Goal: Download file/media

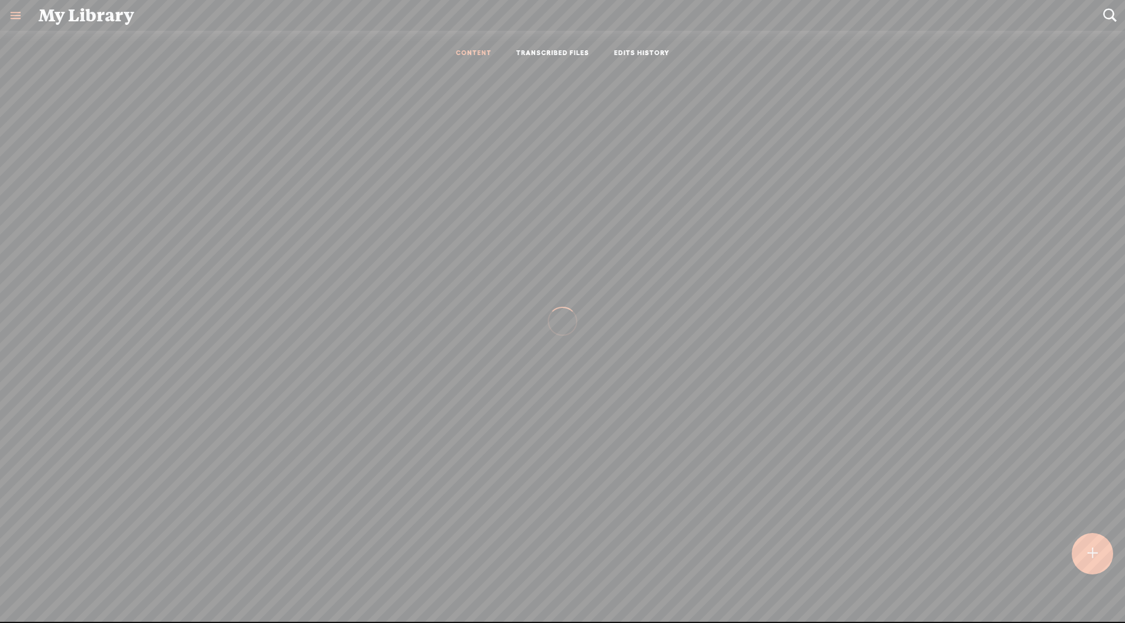
scroll to position [1, 0]
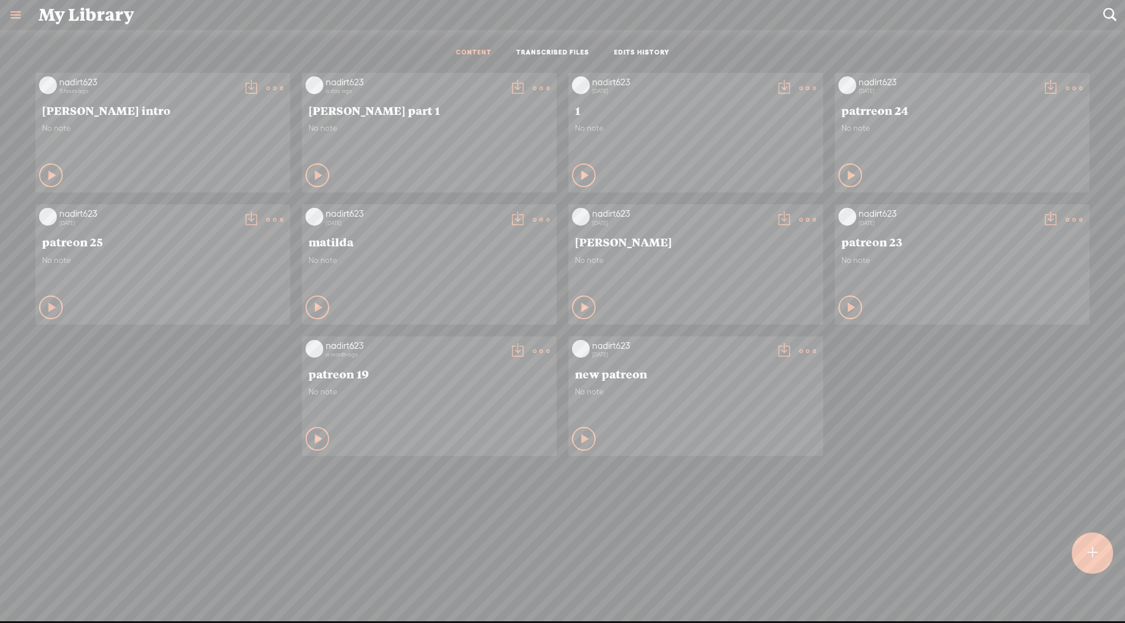
click at [542, 83] on t at bounding box center [541, 88] width 17 height 17
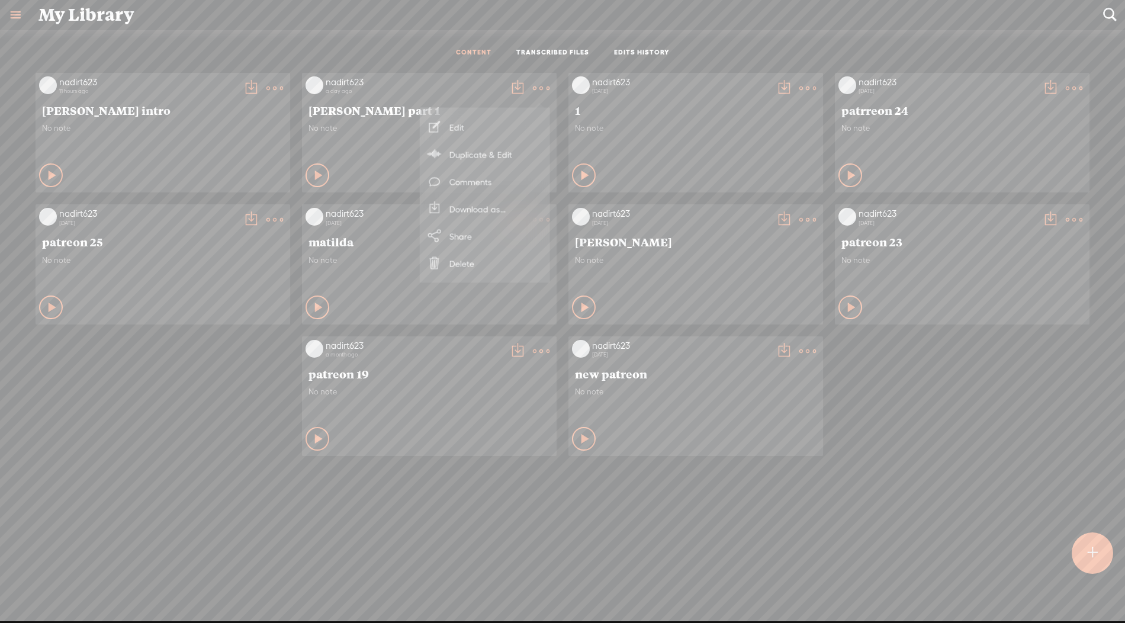
click at [495, 204] on link "Download as..." at bounding box center [485, 208] width 118 height 27
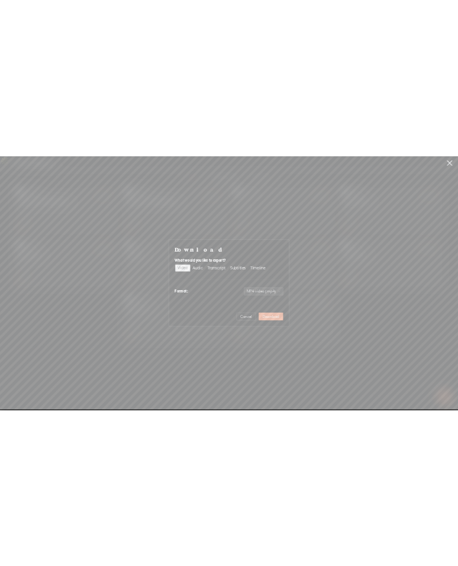
scroll to position [0, 0]
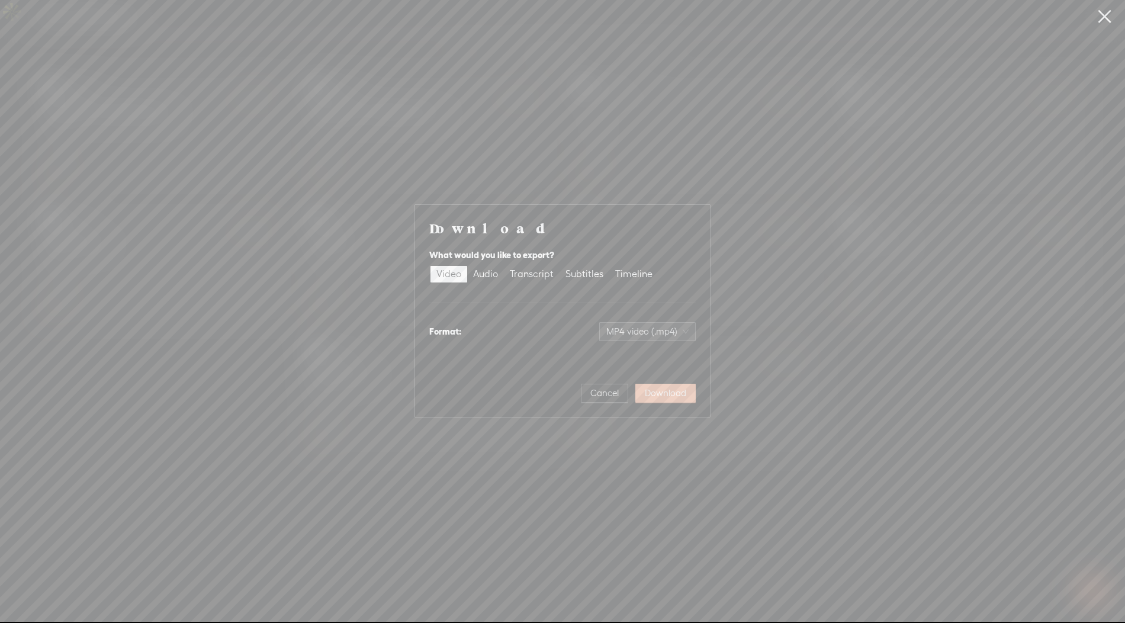
click at [665, 394] on span "Download" at bounding box center [665, 393] width 41 height 12
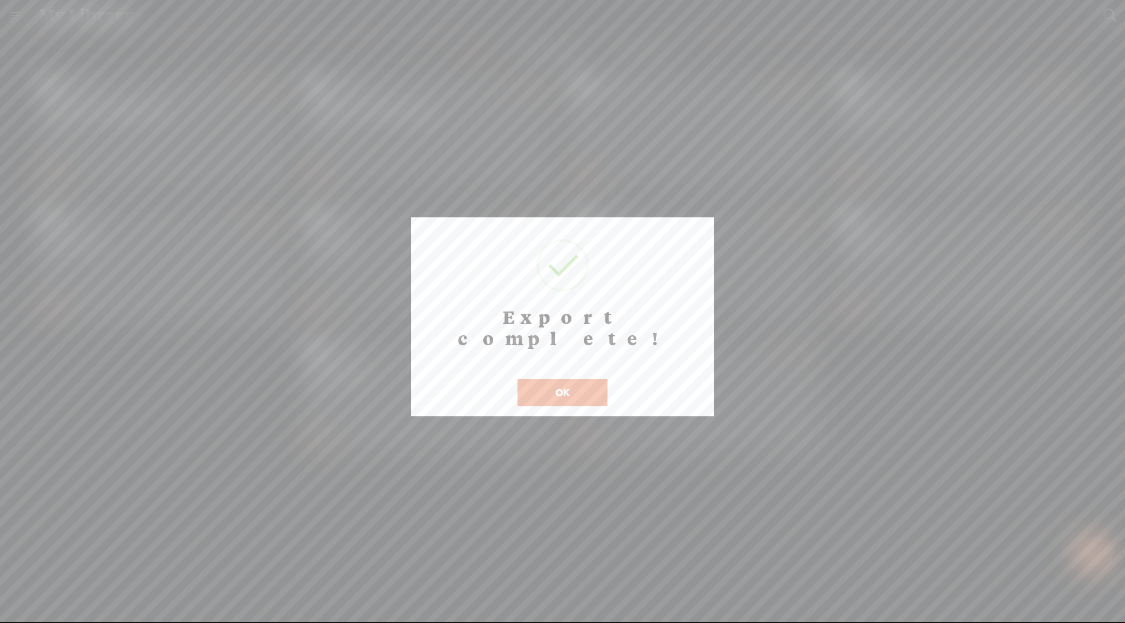
click at [553, 379] on button "OK" at bounding box center [563, 392] width 90 height 27
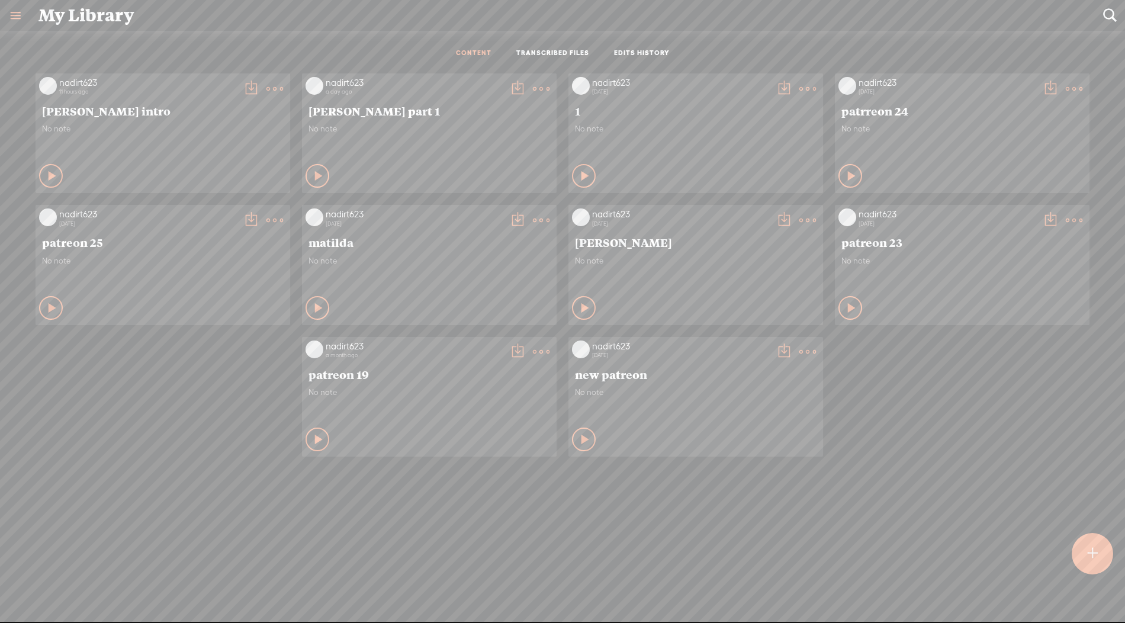
click at [458, 89] on t at bounding box center [541, 89] width 17 height 17
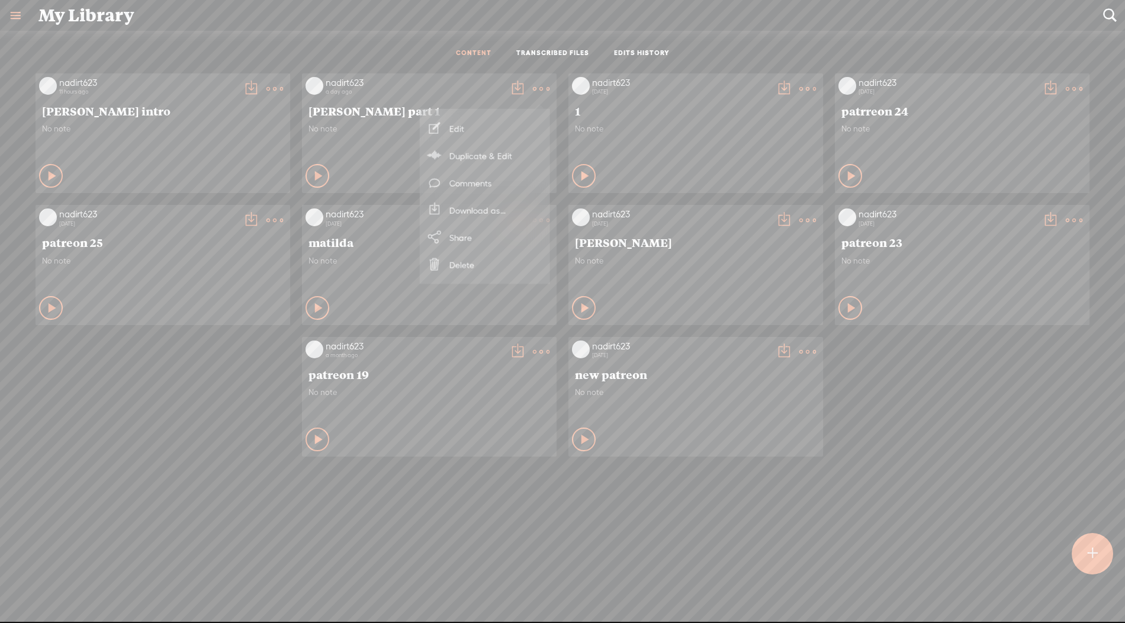
click at [458, 207] on link "Download as..." at bounding box center [485, 210] width 118 height 27
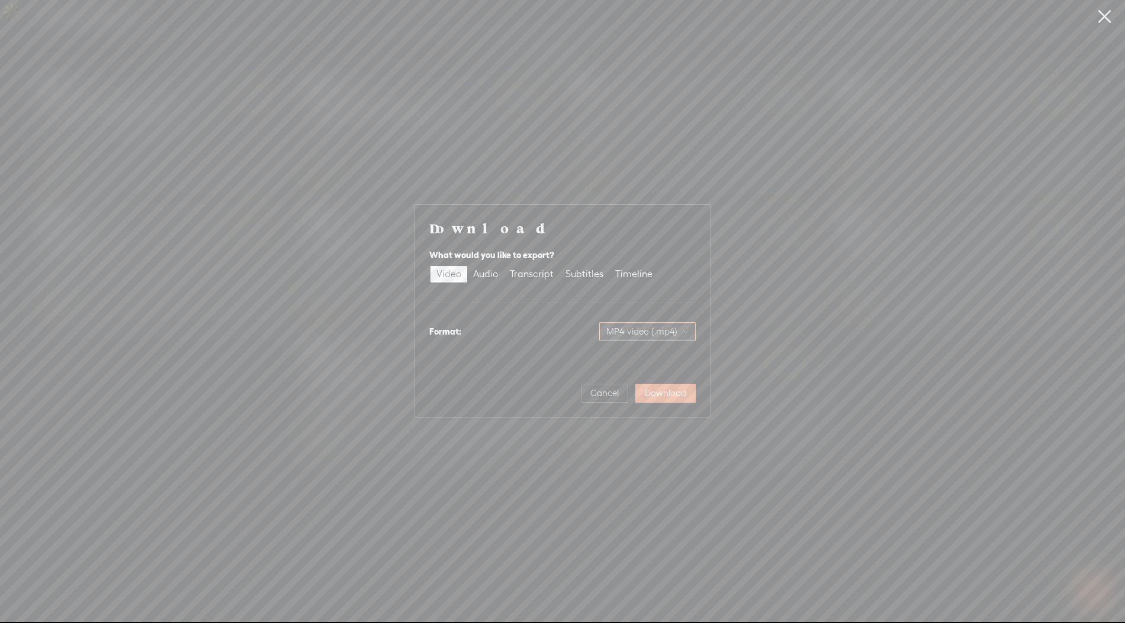
click at [458, 333] on span "MP4 video (.mp4)" at bounding box center [647, 332] width 82 height 18
click at [458, 290] on div "Download What would you like to export? Video Audio Transcript Subtitles Timeli…" at bounding box center [562, 311] width 266 height 184
click at [458, 277] on div "Subtitles" at bounding box center [585, 274] width 38 height 17
click at [458, 266] on input "Subtitles" at bounding box center [560, 266] width 0 height 0
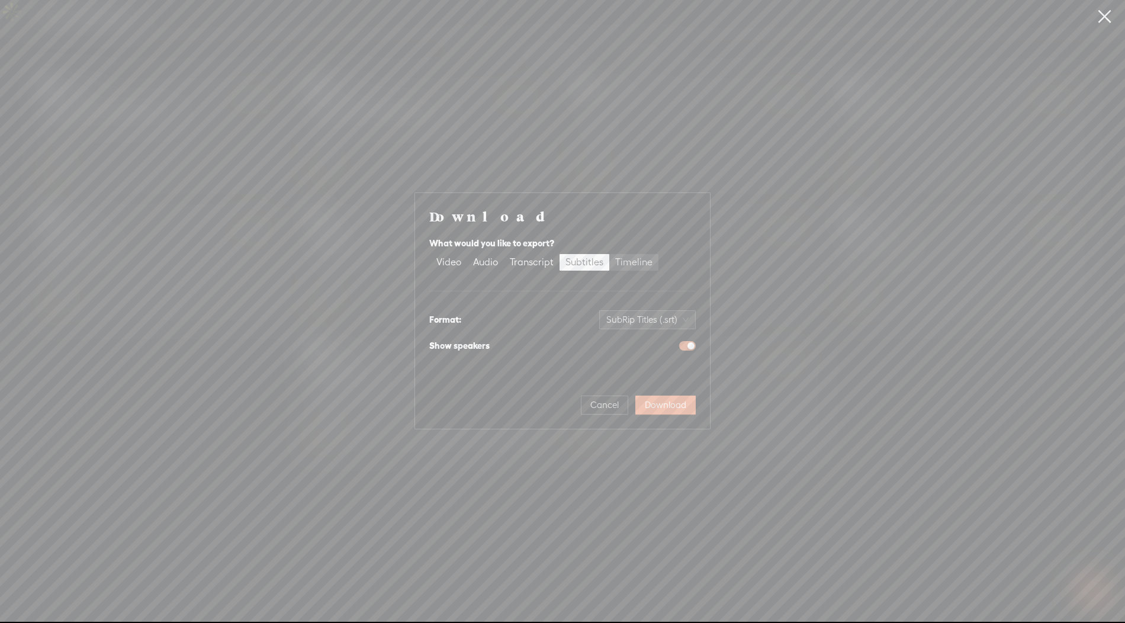
click at [458, 267] on div "Timeline" at bounding box center [633, 262] width 37 height 17
click at [458, 254] on input "Timeline" at bounding box center [609, 254] width 0 height 0
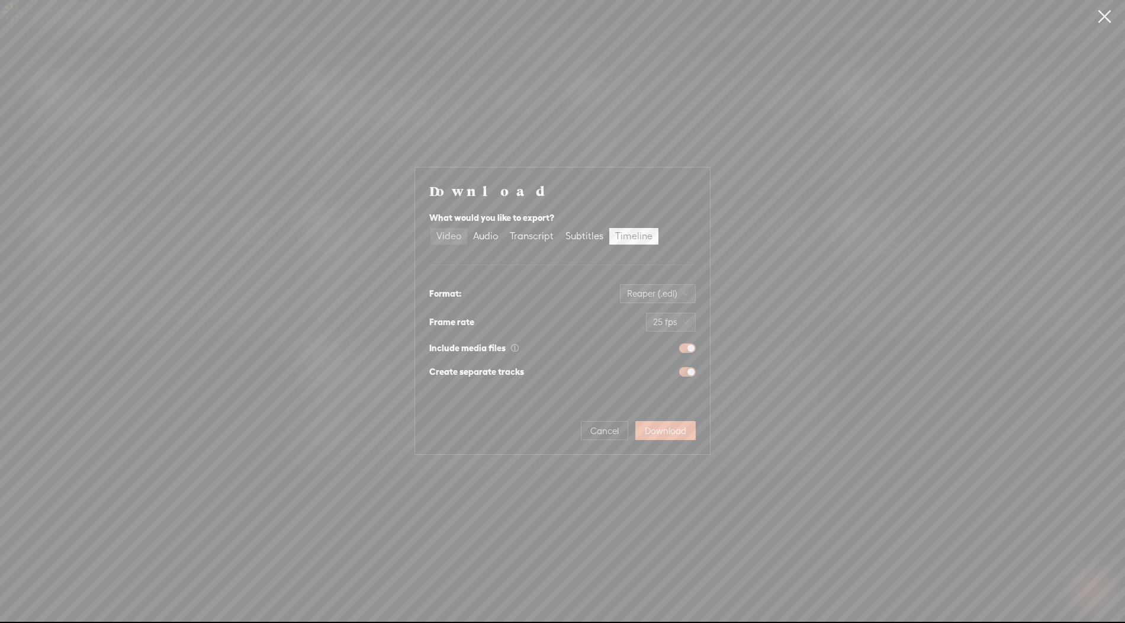
click at [442, 234] on div "Video" at bounding box center [448, 236] width 25 height 17
click at [431, 228] on input "Video" at bounding box center [431, 228] width 0 height 0
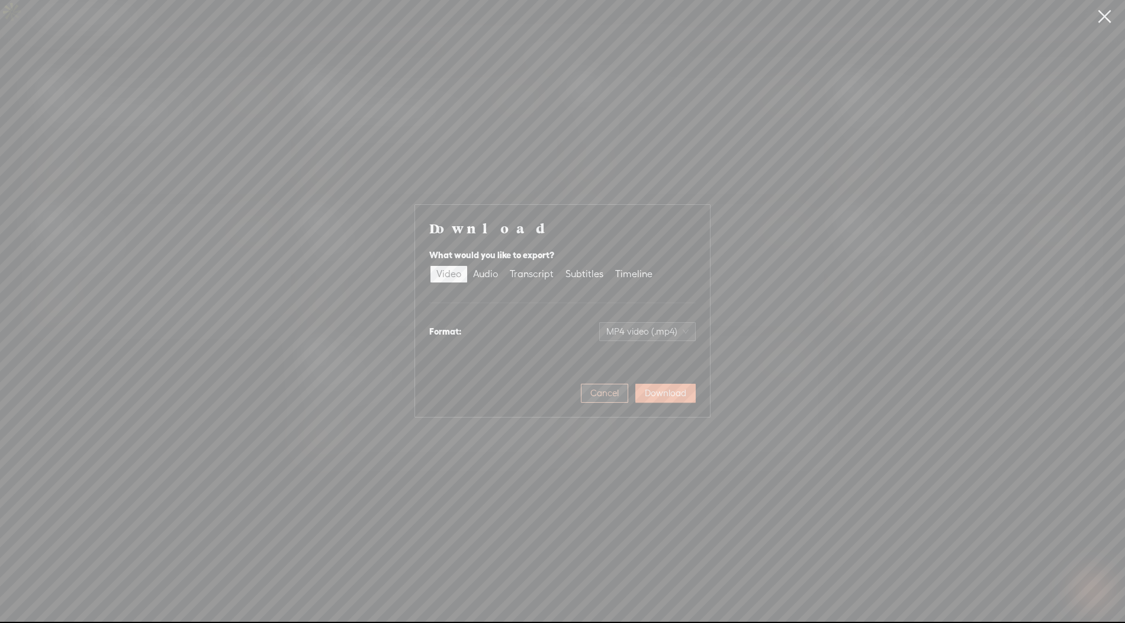
click at [458, 394] on span "Cancel" at bounding box center [604, 393] width 28 height 12
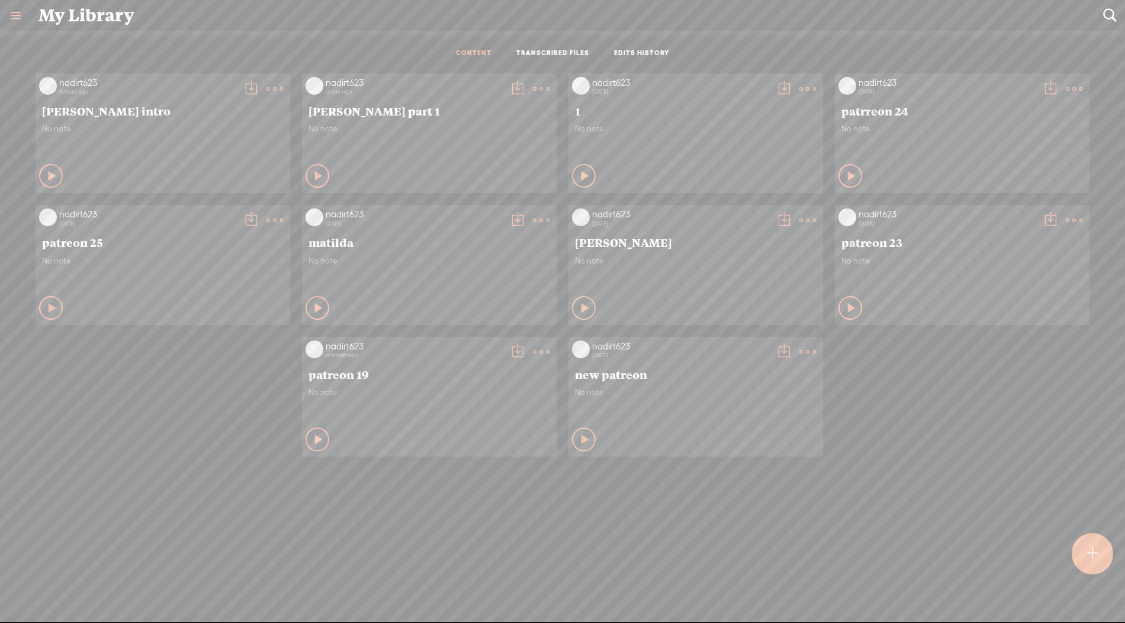
click at [144, 537] on div "nadirt623 11 hours ago eddie intro No note Play Content 1" at bounding box center [562, 359] width 1107 height 582
